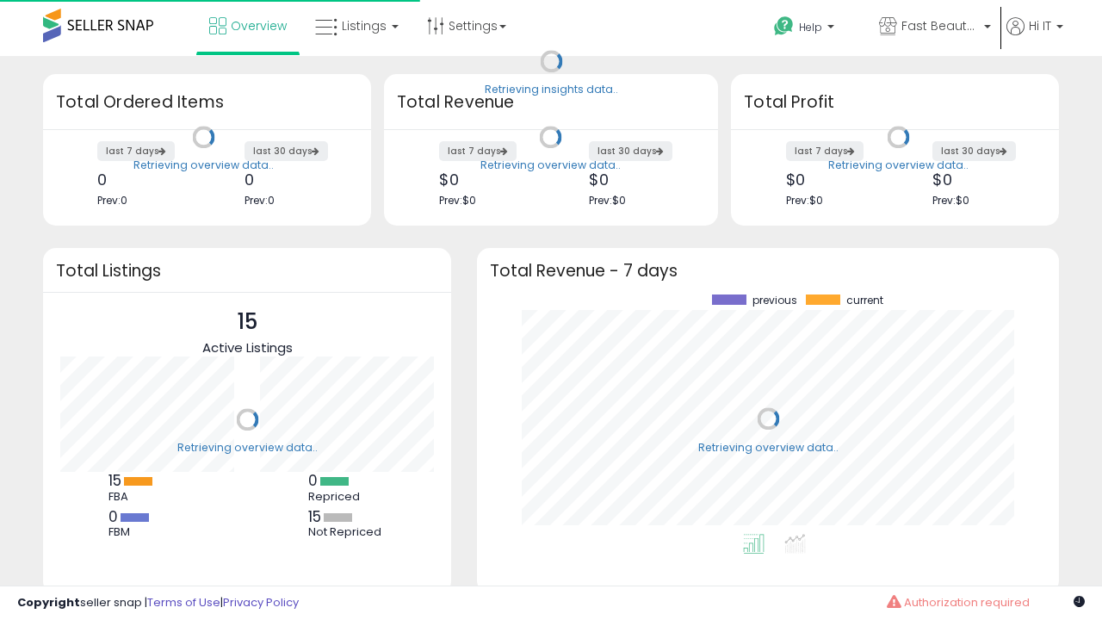
scroll to position [239, 548]
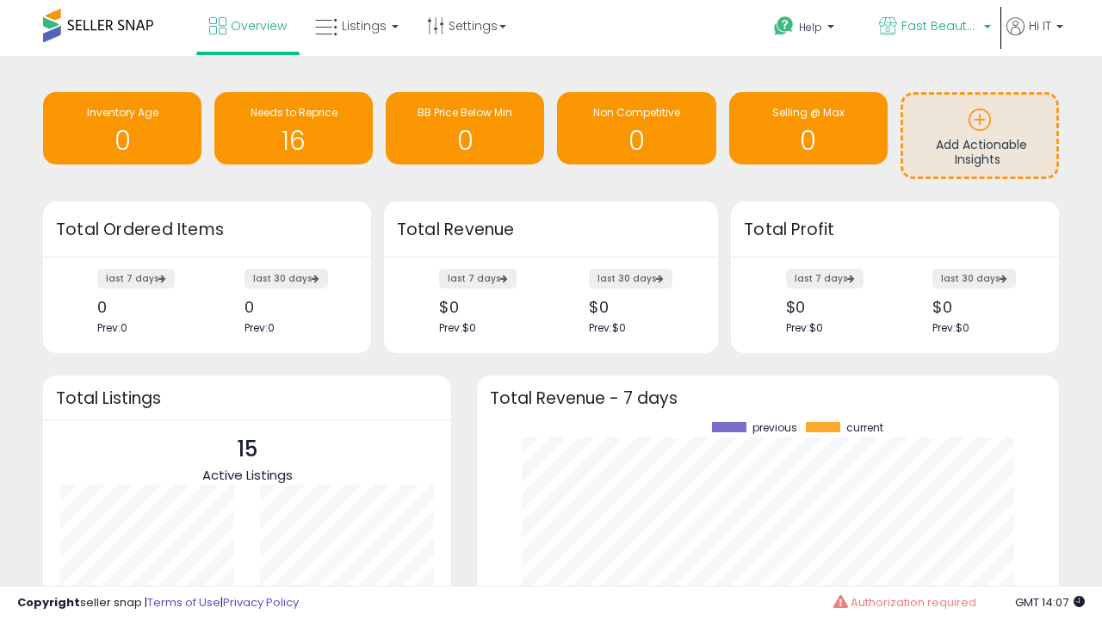
click at [934, 28] on span "Fast Beauty ([GEOGRAPHIC_DATA])" at bounding box center [941, 25] width 78 height 17
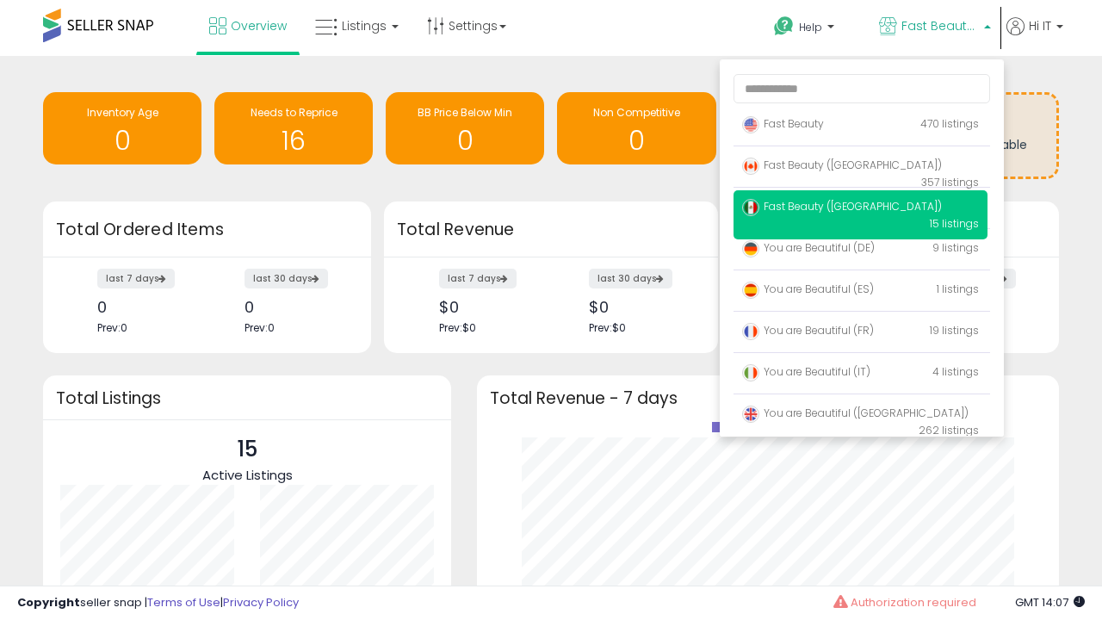
click at [860, 209] on span "Fast Beauty ([GEOGRAPHIC_DATA])" at bounding box center [842, 206] width 200 height 15
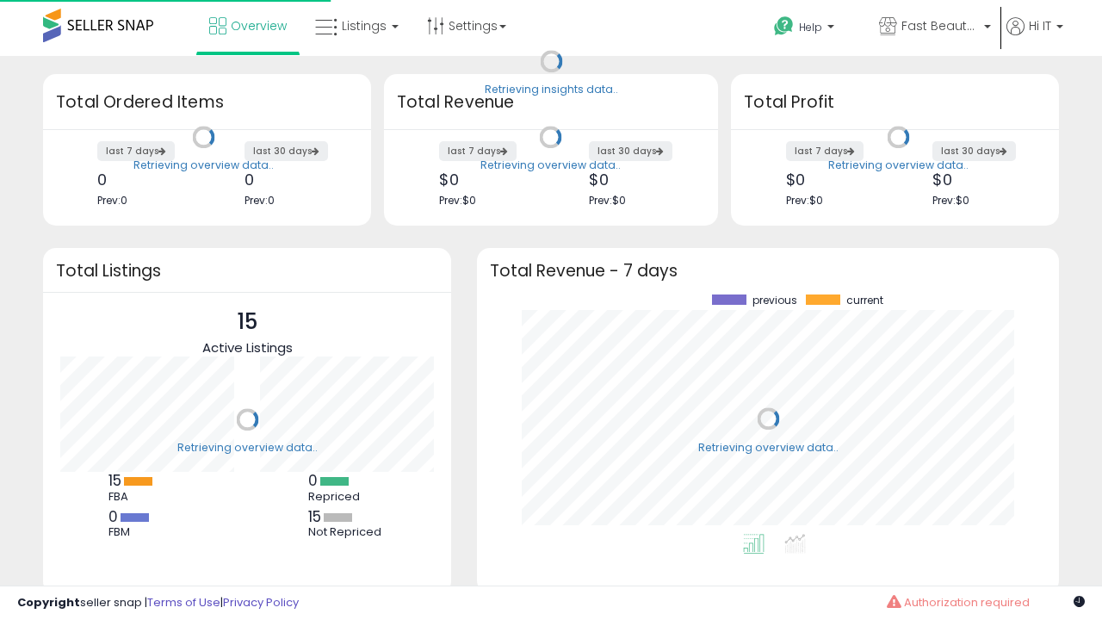
scroll to position [239, 548]
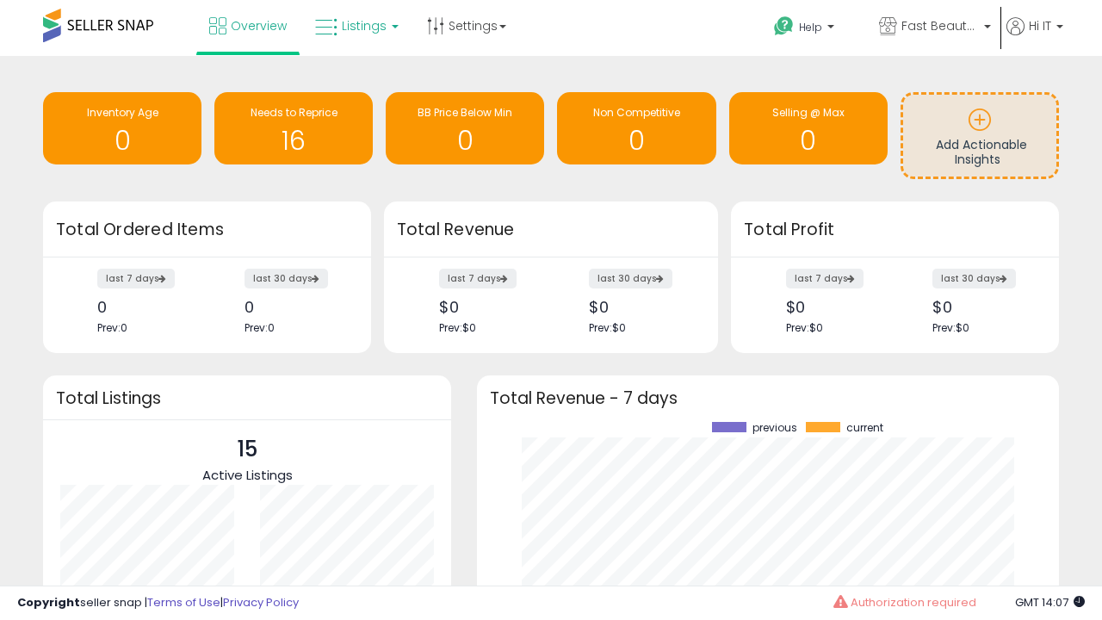
click at [355, 26] on span "Listings" at bounding box center [364, 25] width 45 height 17
